Goal: Information Seeking & Learning: Learn about a topic

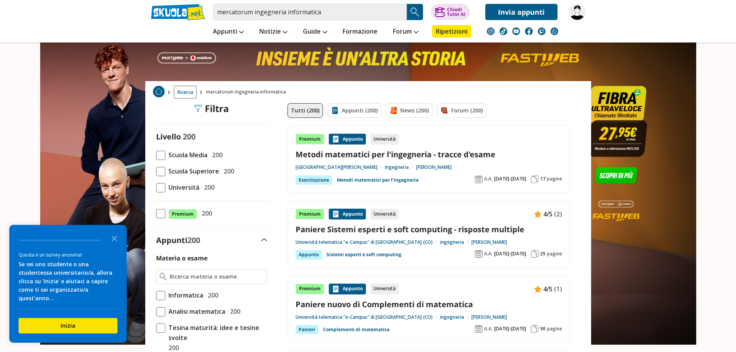
click at [158, 183] on span at bounding box center [160, 187] width 9 height 9
click at [156, 187] on input "Università 200" at bounding box center [156, 187] width 0 height 0
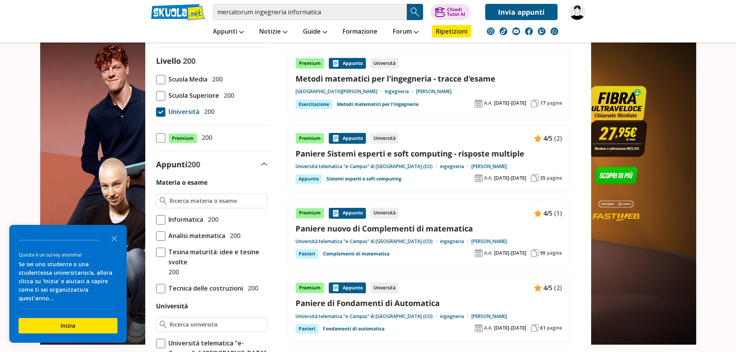
scroll to position [77, 0]
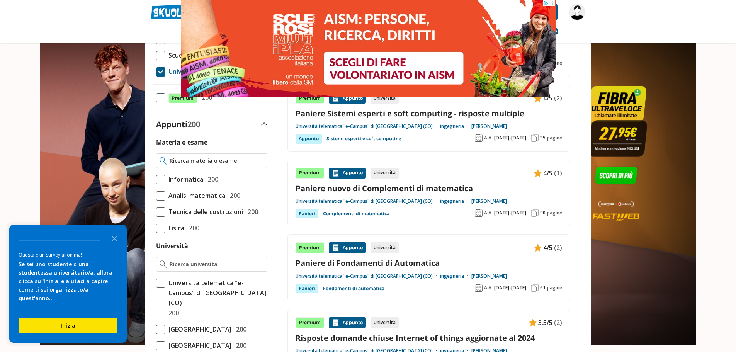
click at [192, 161] on input "Materia o esame" at bounding box center [217, 161] width 94 height 8
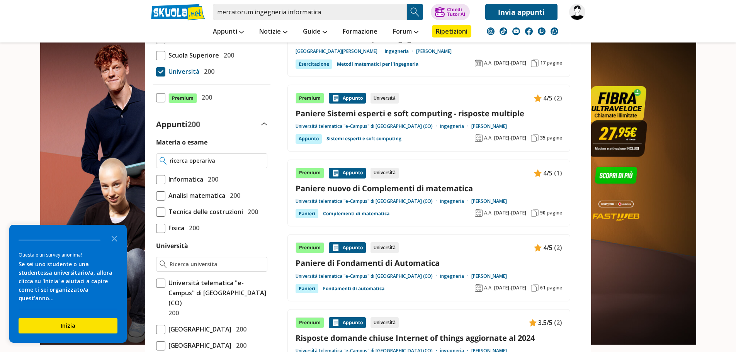
click at [207, 160] on input "ricerca operariva" at bounding box center [217, 161] width 94 height 8
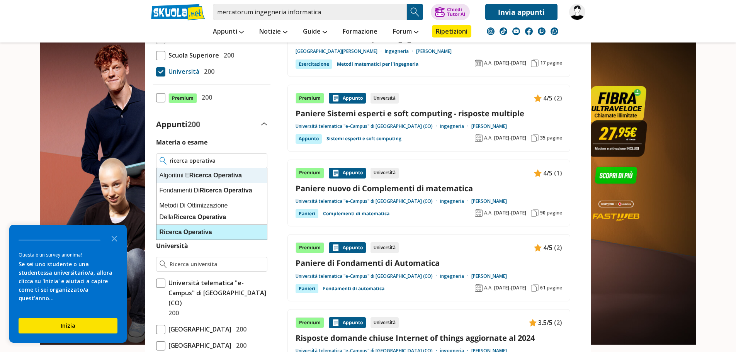
click at [210, 230] on div "Ricerca Operativa" at bounding box center [211, 232] width 110 height 15
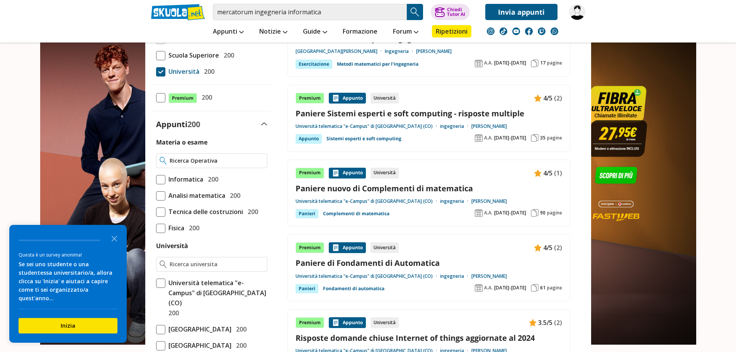
type input "Ricerca Operativa"
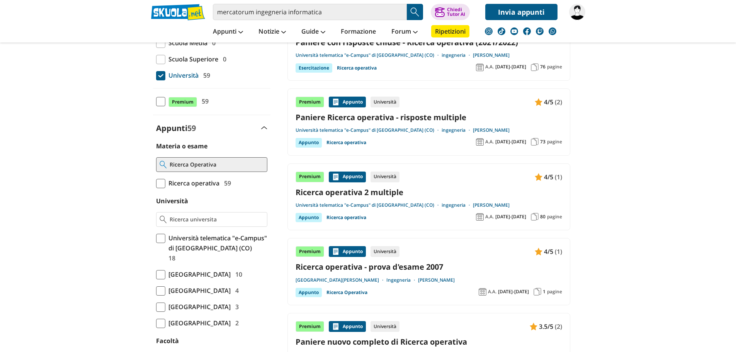
scroll to position [154, 0]
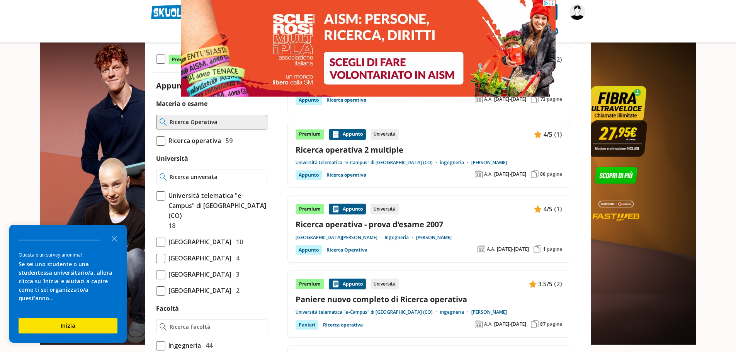
click at [202, 178] on input "Università" at bounding box center [217, 177] width 94 height 8
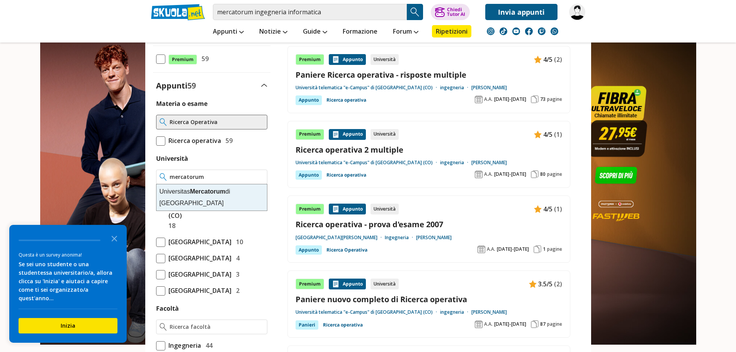
click at [210, 192] on strong "Mercatorum" at bounding box center [208, 191] width 36 height 7
type input "Universitas Mercatorum di Roma"
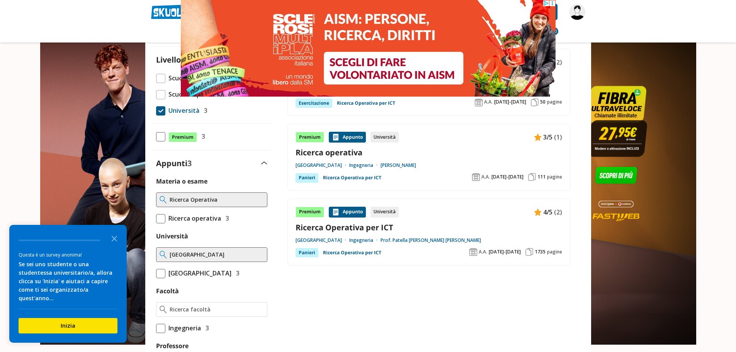
scroll to position [77, 0]
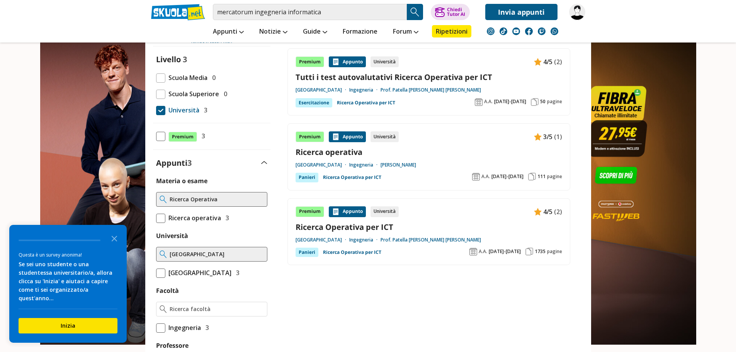
click at [367, 230] on link "Ricerca Operativa per ICT" at bounding box center [428, 227] width 266 height 10
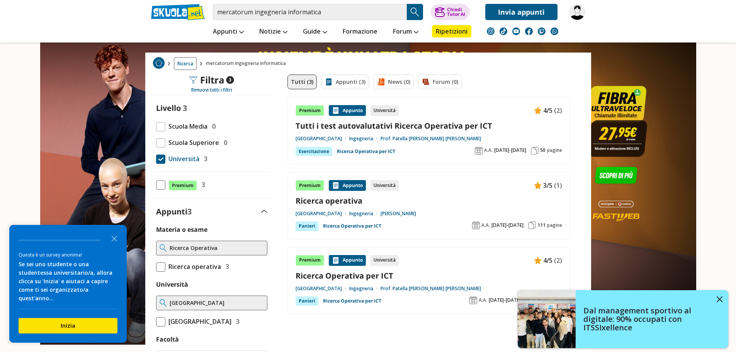
scroll to position [39, 0]
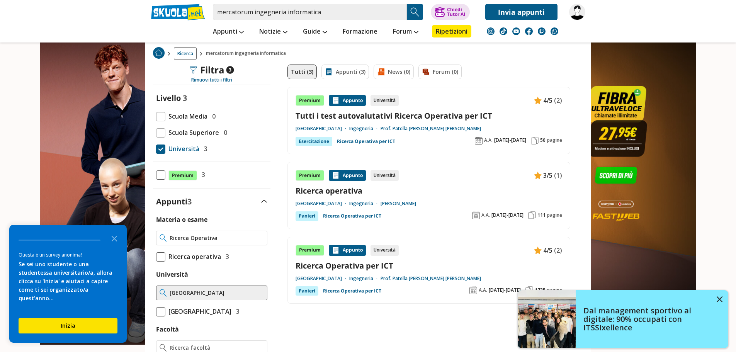
click at [245, 240] on input "Ricerca Operativa" at bounding box center [217, 238] width 94 height 8
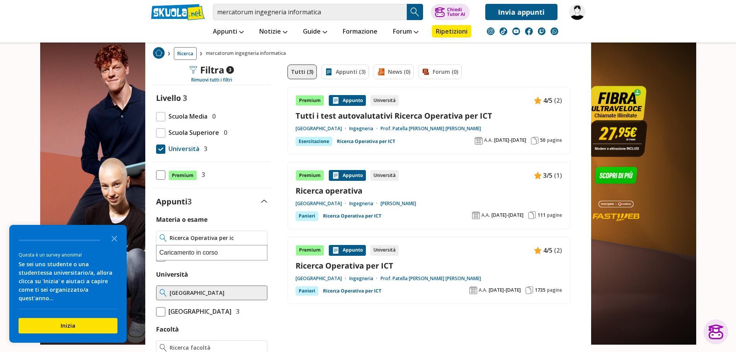
type input "Ricerca Operativa per ict"
click at [259, 236] on input "Ricerca Operativa per ict" at bounding box center [217, 238] width 94 height 8
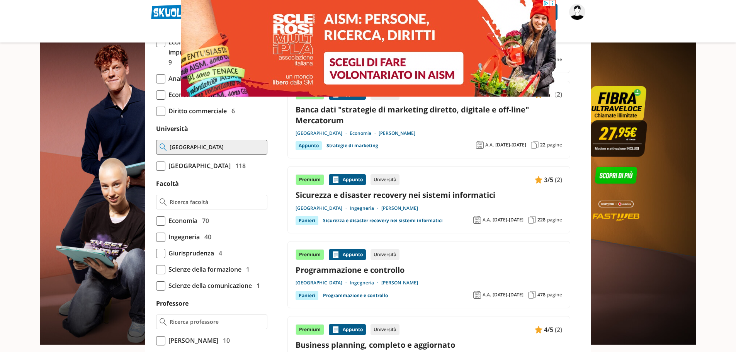
scroll to position [270, 0]
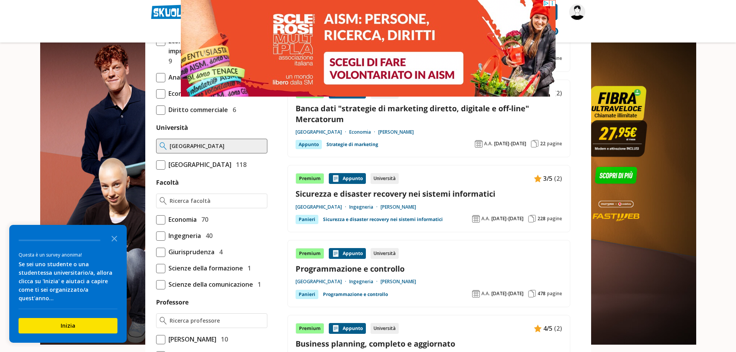
click at [160, 241] on span at bounding box center [160, 235] width 9 height 9
click at [156, 236] on input "Ingegneria 40" at bounding box center [156, 236] width 0 height 0
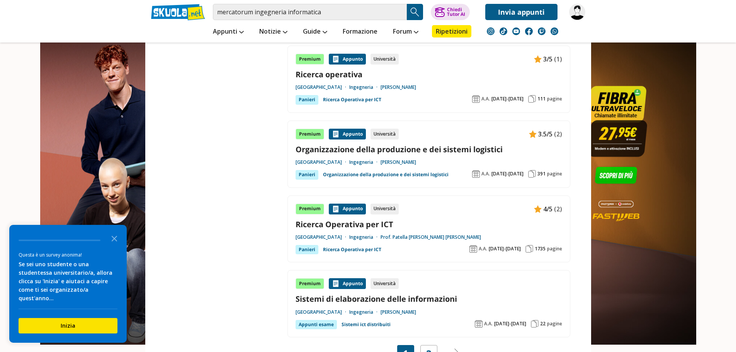
scroll to position [1313, 0]
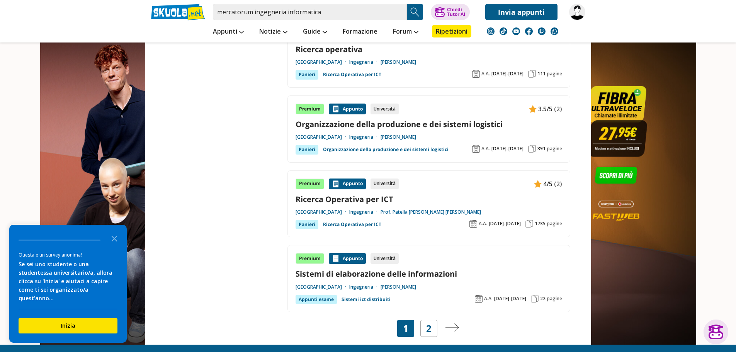
click at [419, 211] on link "Prof. Patella [PERSON_NAME] [PERSON_NAME]" at bounding box center [430, 212] width 100 height 6
click at [351, 200] on link "Ricerca Operativa per ICT" at bounding box center [428, 199] width 266 height 10
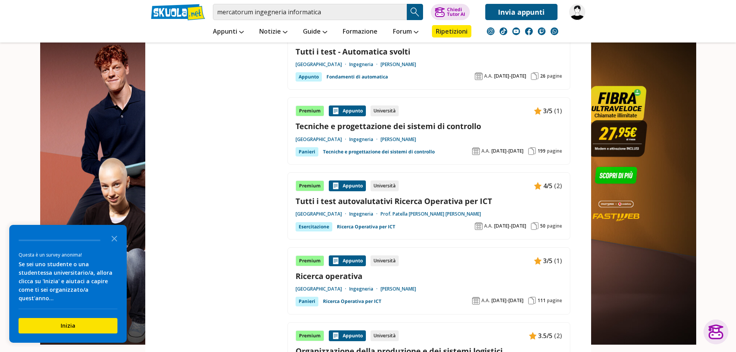
scroll to position [1120, 0]
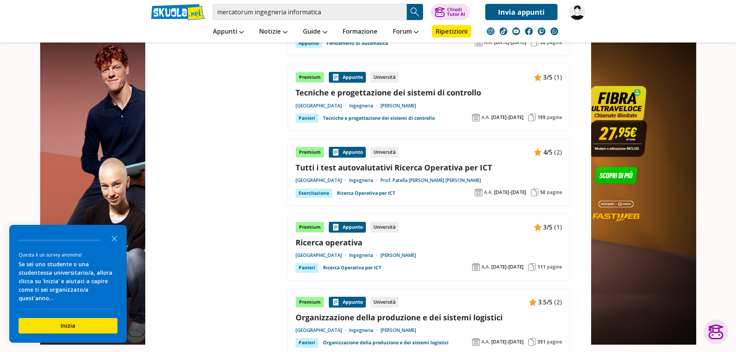
click at [424, 179] on link "Prof. Patella [PERSON_NAME] [PERSON_NAME]" at bounding box center [430, 180] width 100 height 6
